Goal: Information Seeking & Learning: Find specific page/section

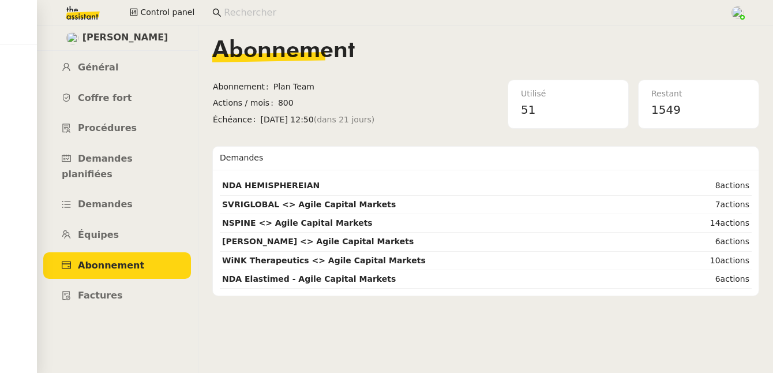
click at [232, 12] on input at bounding box center [471, 13] width 494 height 16
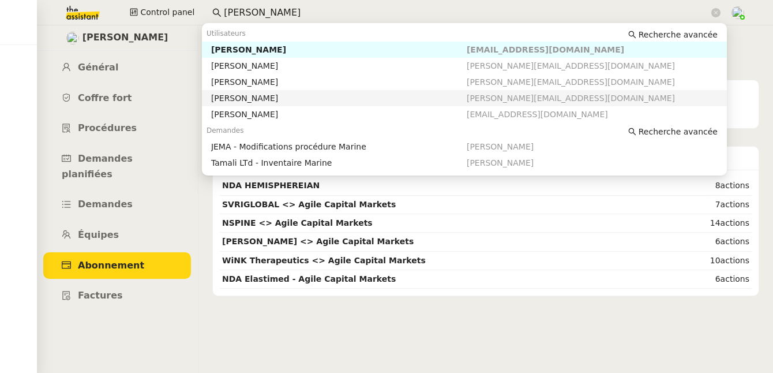
click at [236, 99] on div "Johanna Massa" at bounding box center [339, 98] width 256 height 10
type input "johanna"
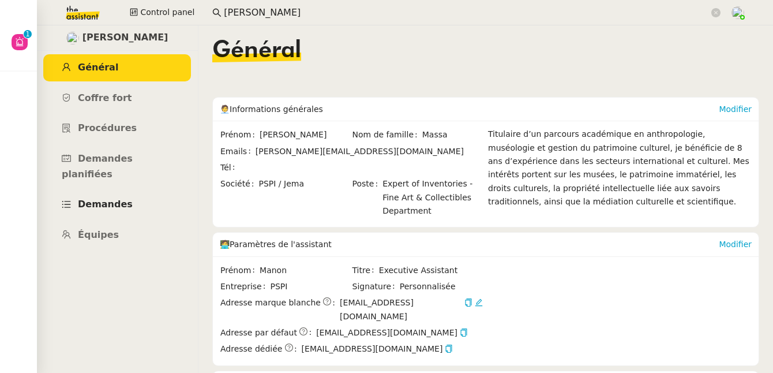
click at [106, 198] on span "Demandes" at bounding box center [105, 203] width 55 height 11
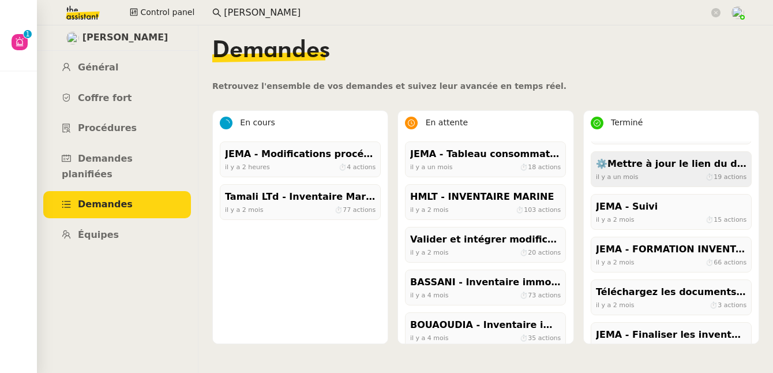
scroll to position [76, 0]
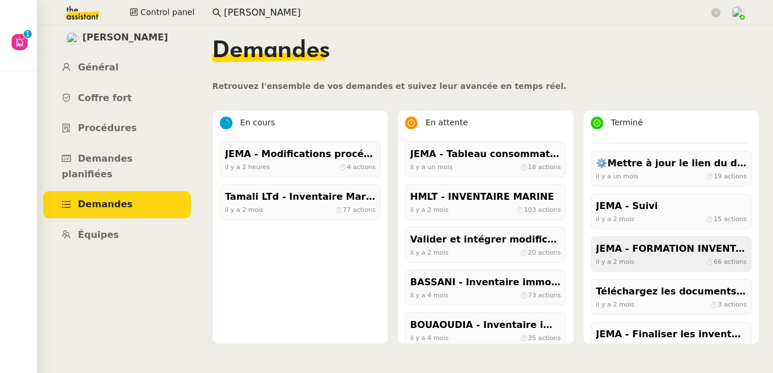
click at [655, 255] on div "JEMA - FORMATION INVENTAIRES - MANON 2" at bounding box center [671, 249] width 151 height 16
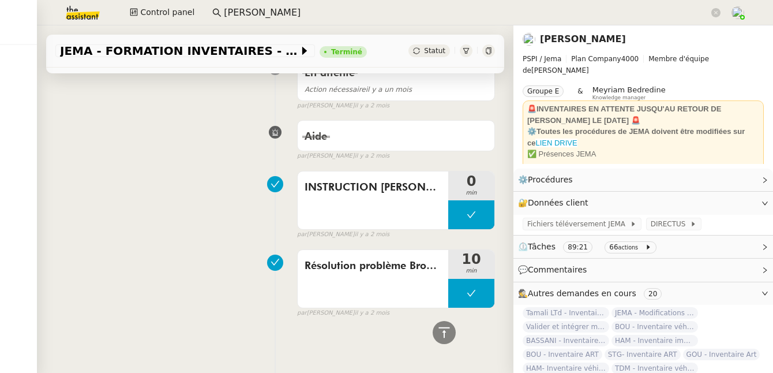
scroll to position [773, 0]
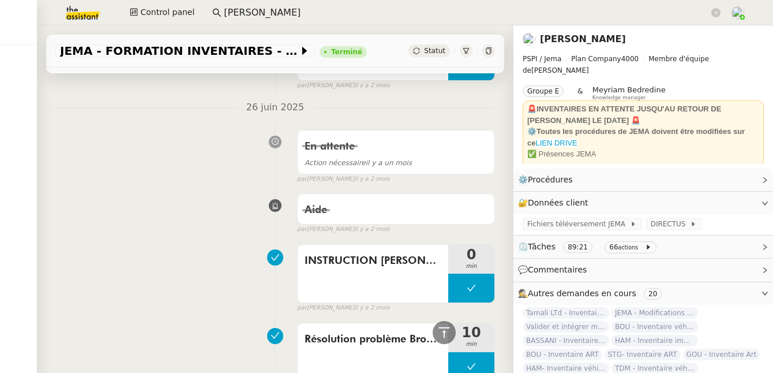
click at [658, 248] on span "⏲️ Tâches 89:21 66 actions" at bounding box center [634, 246] width 232 height 13
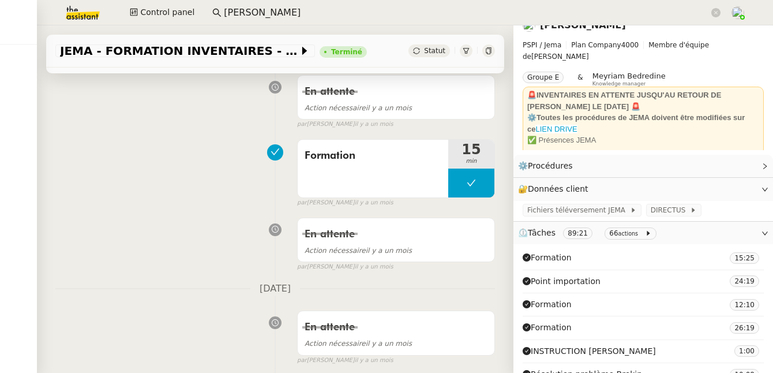
scroll to position [0, 0]
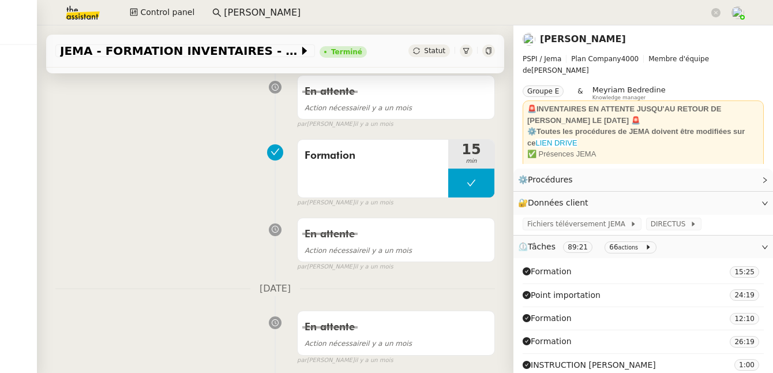
click at [576, 42] on link "Johanna Massa" at bounding box center [583, 38] width 86 height 11
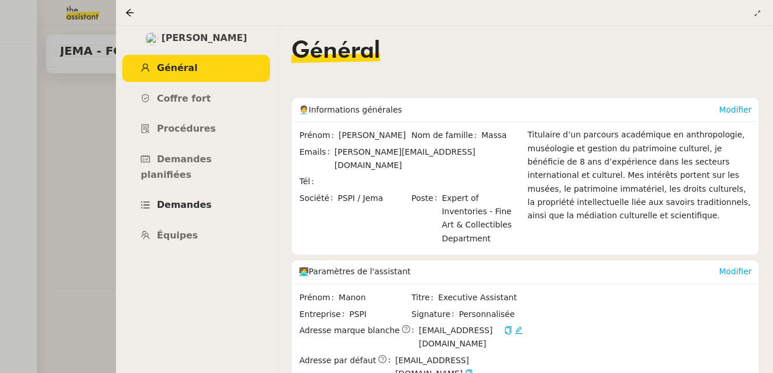
click at [194, 199] on span "Demandes" at bounding box center [184, 204] width 55 height 11
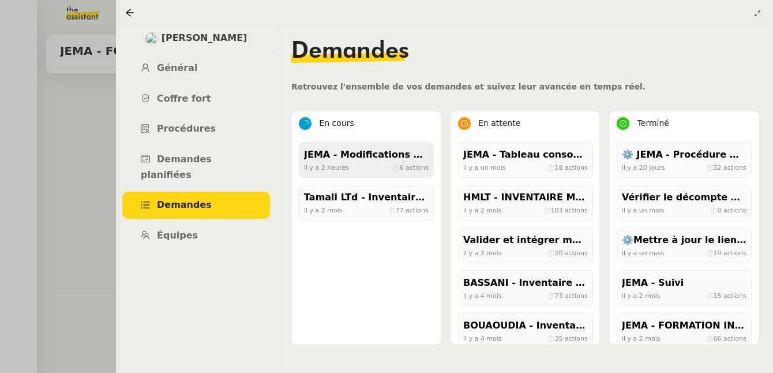
click at [347, 163] on div "il y a 2 heures ⏱ 6 actions" at bounding box center [366, 167] width 125 height 10
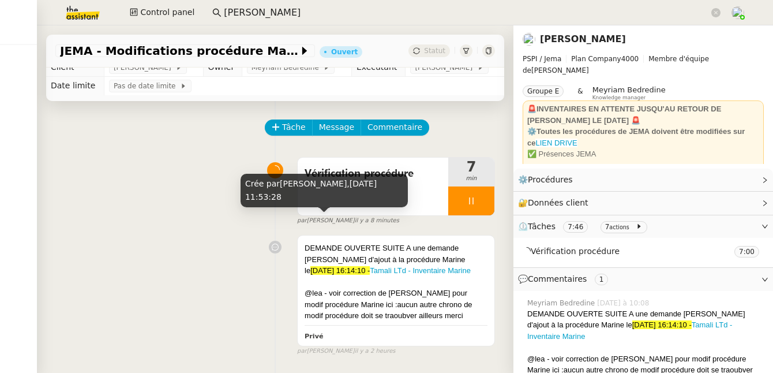
scroll to position [12, 0]
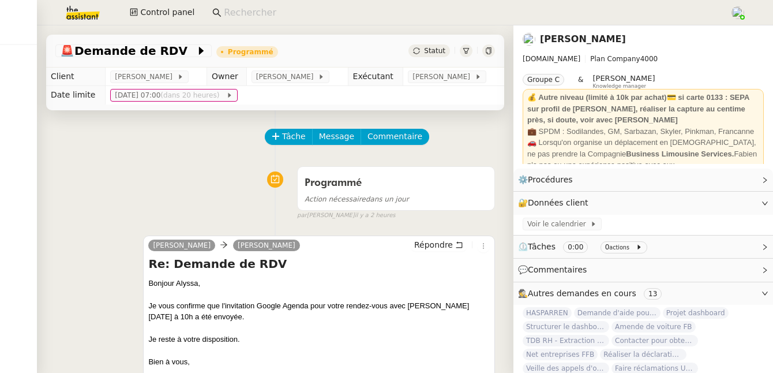
click at [85, 8] on img at bounding box center [73, 12] width 89 height 25
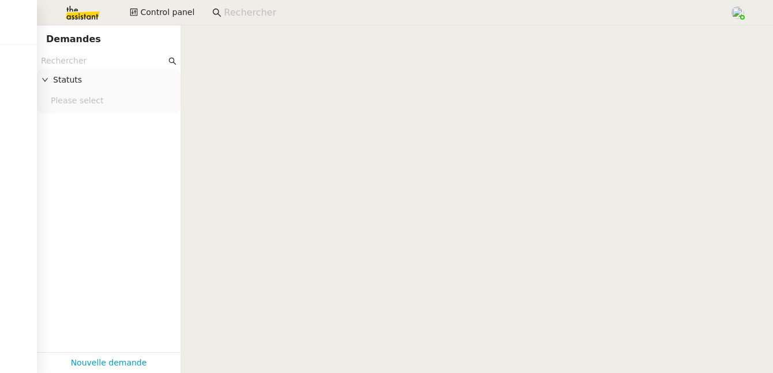
click at [96, 58] on input "text" at bounding box center [103, 60] width 125 height 13
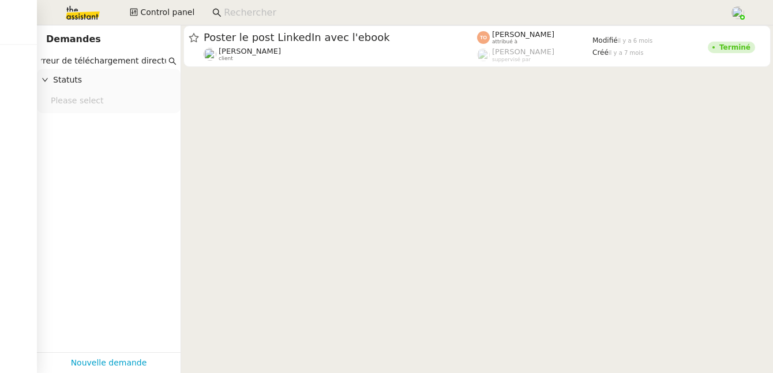
scroll to position [0, 10]
type input "erreur de téléchargement directus"
